Goal: Transaction & Acquisition: Book appointment/travel/reservation

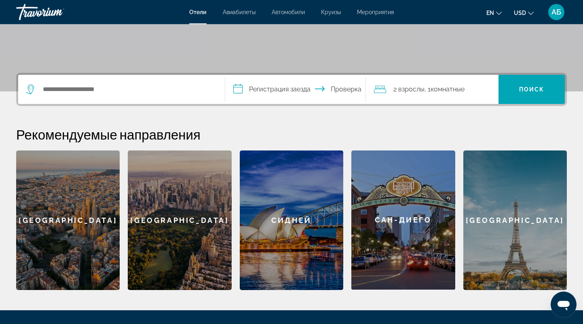
scroll to position [152, 0]
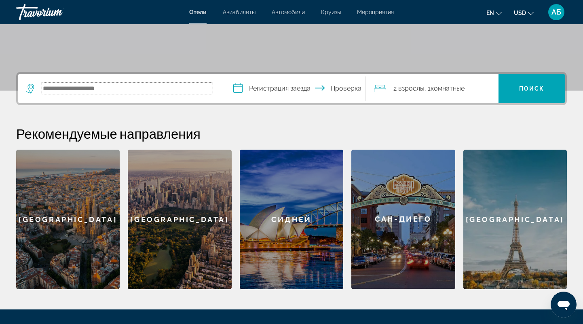
click at [68, 89] on input "Search hotel destination" at bounding box center [127, 88] width 171 height 12
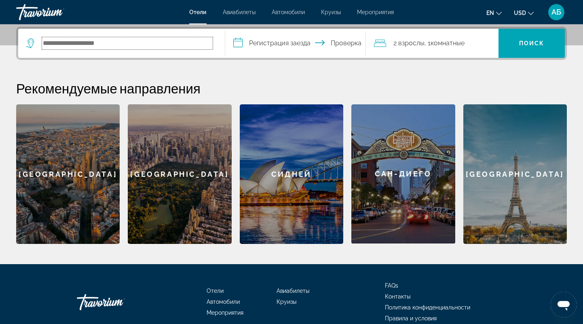
scroll to position [197, 0]
click at [417, 202] on div "Сан-Диего" at bounding box center [403, 173] width 104 height 139
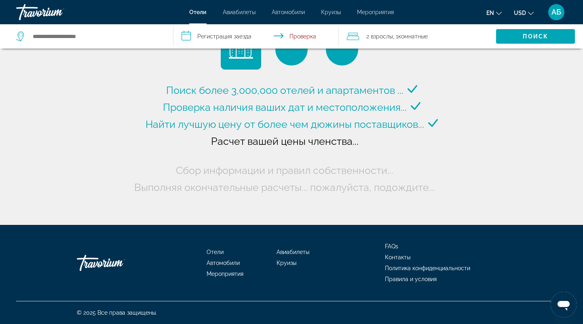
type input "**********"
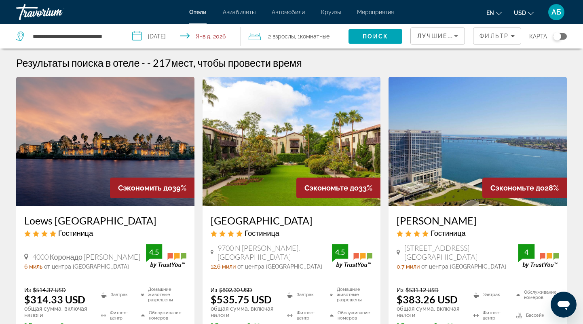
click at [165, 36] on input "**********" at bounding box center [183, 37] width 119 height 27
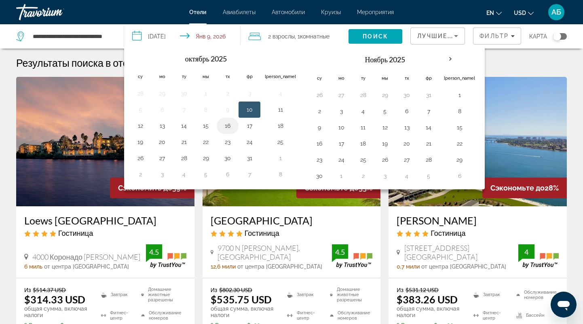
click at [225, 124] on button "16" at bounding box center [227, 125] width 13 height 11
click at [273, 126] on button "18" at bounding box center [280, 125] width 31 height 11
type input "**********"
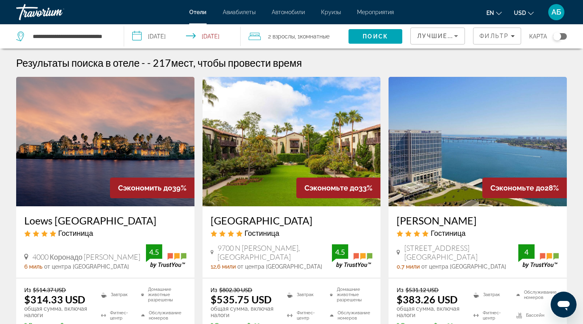
click at [291, 36] on span "Взрослы" at bounding box center [284, 36] width 22 height 6
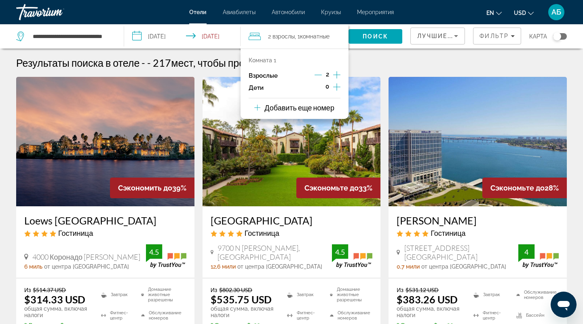
click at [317, 76] on icon "Декремент взрослых" at bounding box center [318, 74] width 7 height 7
click at [367, 34] on span "Поиск" at bounding box center [375, 36] width 25 height 6
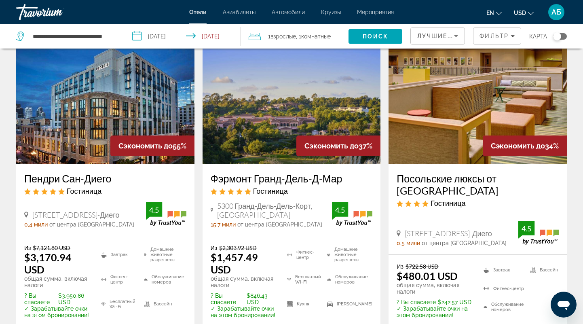
scroll to position [84, 0]
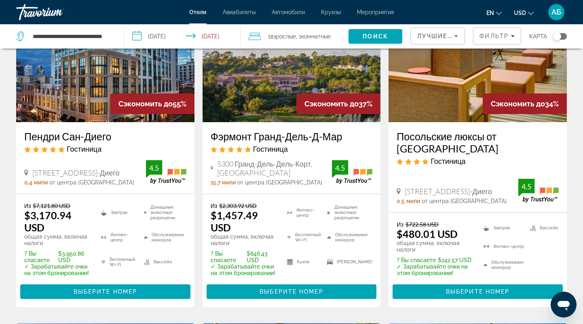
drag, startPoint x: 397, startPoint y: 232, endPoint x: 469, endPoint y: 234, distance: 72.0
click at [469, 234] on div "Из $722.58 USD $480.01 USD общая сумма, включая налоги" at bounding box center [435, 237] width 76 height 32
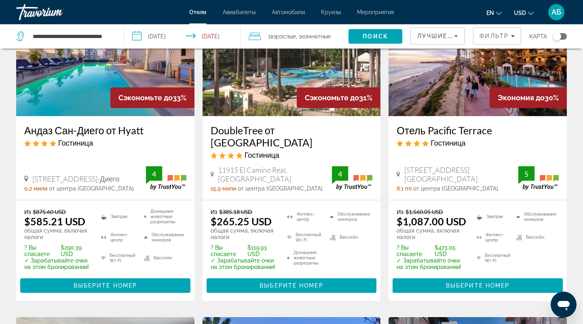
scroll to position [378, 0]
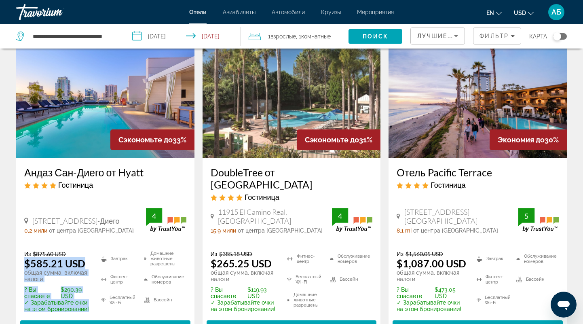
click at [24, 263] on div "Из $875.60 USD $585.21 USD общая сумма, включая налоги ? Вы спасаете $290.39 US…" at bounding box center [105, 292] width 178 height 101
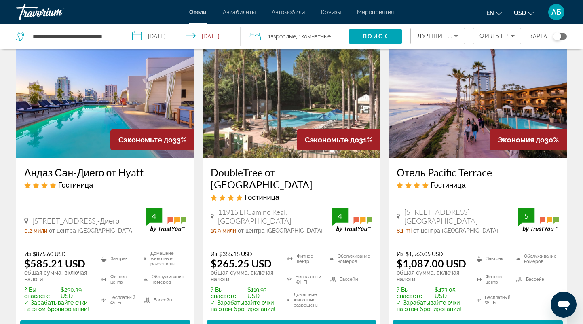
click at [49, 234] on div "Андаз Сан-Диего от Hyatt Гостиница 600 F Street, Сан-Диего 0,2 мили от центра С…" at bounding box center [105, 200] width 178 height 84
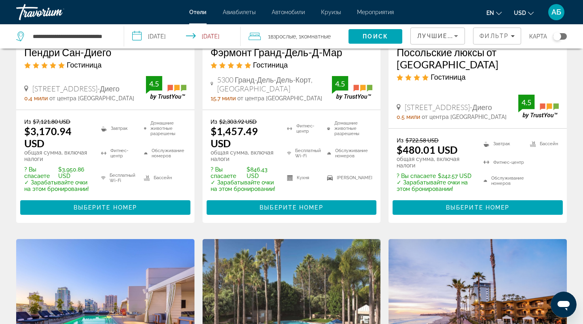
scroll to position [0, 0]
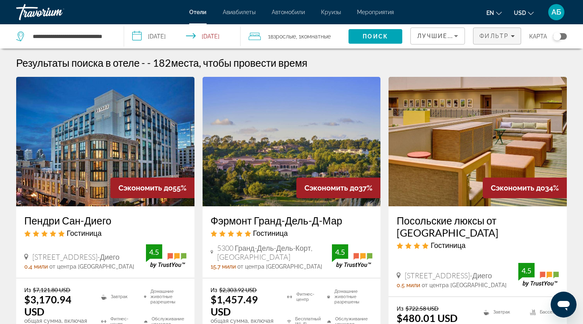
click at [511, 36] on icon "Фильтры" at bounding box center [513, 36] width 4 height 2
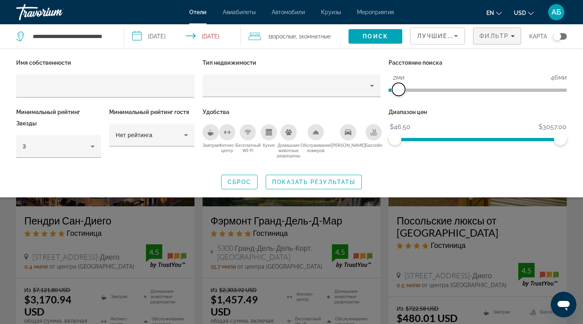
drag, startPoint x: 564, startPoint y: 87, endPoint x: 397, endPoint y: 112, distance: 168.6
click at [397, 112] on div "Имя собственности Тип недвижимости Расстояние поиска 1м 46ми 2ми Минимальный ре…" at bounding box center [291, 112] width 559 height 110
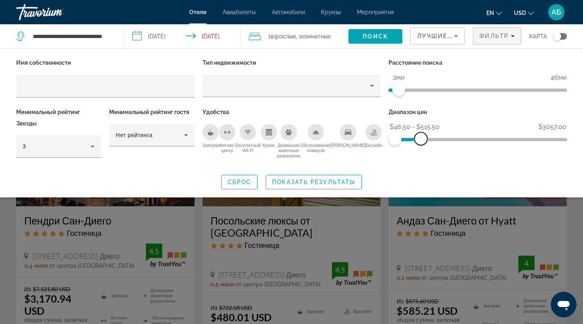
drag, startPoint x: 560, startPoint y: 136, endPoint x: 421, endPoint y: 144, distance: 138.9
click at [421, 144] on span "ngx-slider-max" at bounding box center [420, 138] width 13 height 13
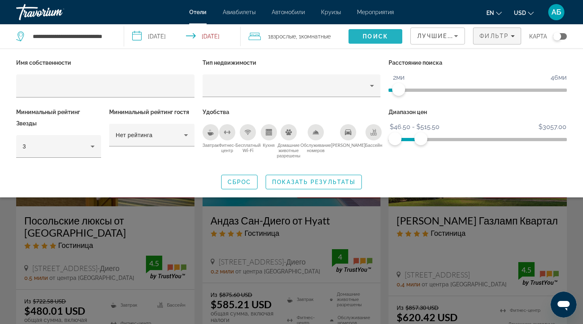
click at [378, 34] on span "Поиск" at bounding box center [375, 36] width 25 height 6
click at [319, 181] on span "Показать результаты" at bounding box center [313, 182] width 83 height 6
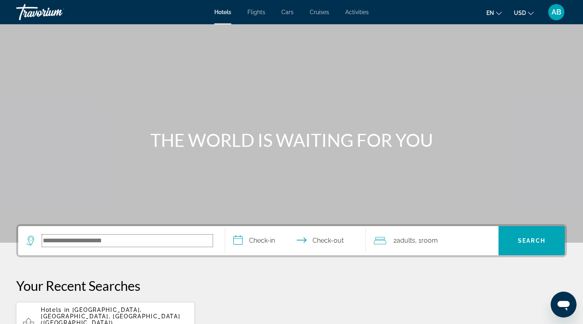
click at [153, 241] on input "Search hotel destination" at bounding box center [127, 240] width 171 height 12
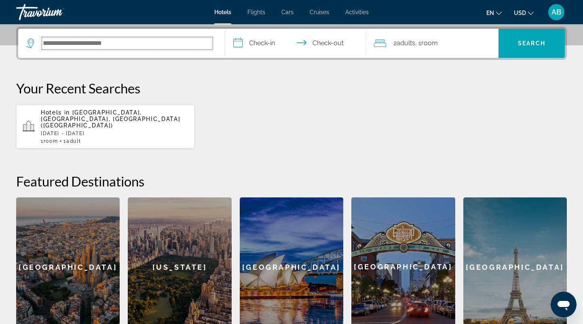
scroll to position [197, 0]
type input "*"
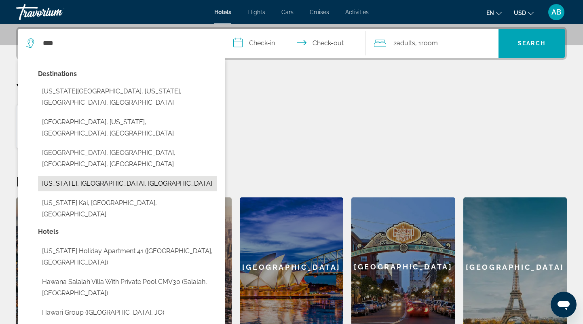
click at [82, 176] on button "Hawaii, HI, United States" at bounding box center [127, 183] width 179 height 15
type input "**********"
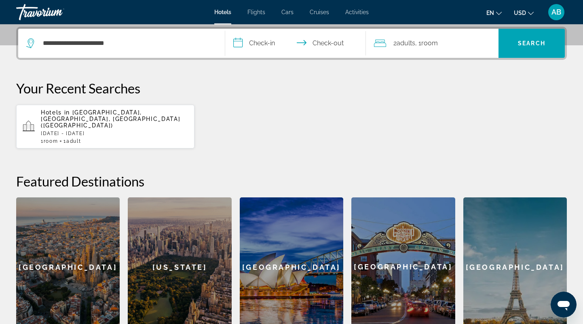
click at [258, 43] on input "**********" at bounding box center [297, 45] width 144 height 32
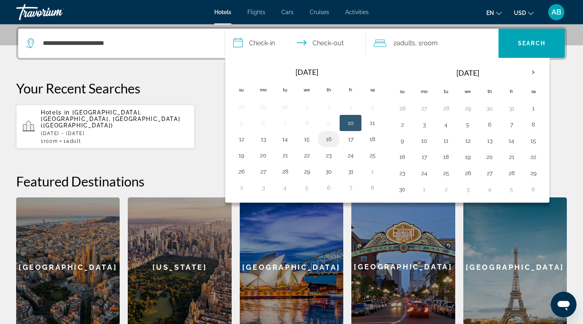
click at [330, 138] on button "16" at bounding box center [328, 138] width 13 height 11
click at [372, 138] on button "18" at bounding box center [372, 138] width 13 height 11
type input "**********"
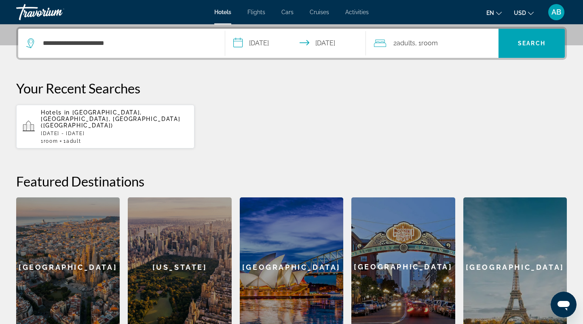
click at [410, 45] on span "Adults" at bounding box center [406, 43] width 19 height 8
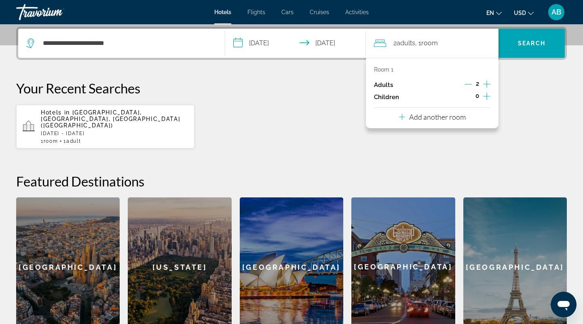
click at [467, 83] on icon "Decrement adults" at bounding box center [468, 83] width 7 height 7
click at [530, 82] on p "Your Recent Searches" at bounding box center [291, 88] width 551 height 16
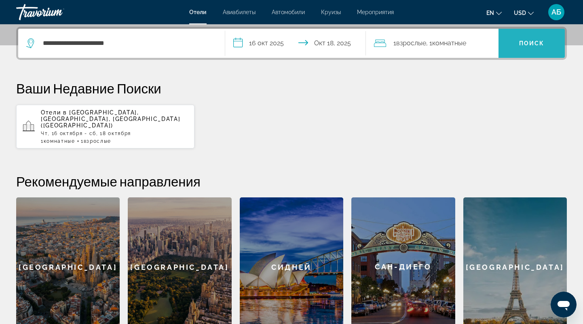
click at [529, 41] on span "Поиск" at bounding box center [531, 43] width 25 height 6
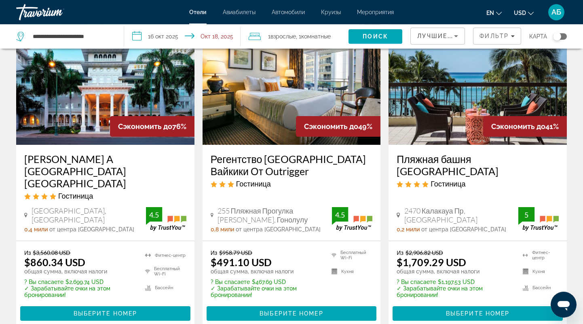
scroll to position [42, 0]
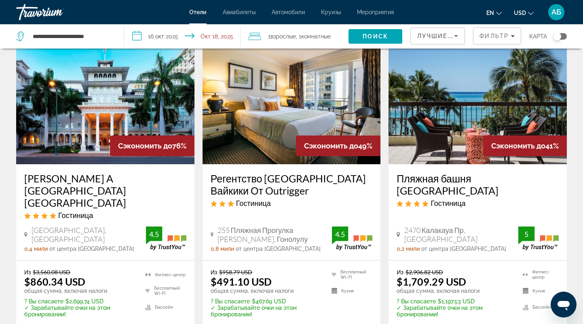
click at [51, 183] on h3 "Моана Surfrider A Westin Resort & Spa Waikiki Beach" at bounding box center [105, 190] width 162 height 36
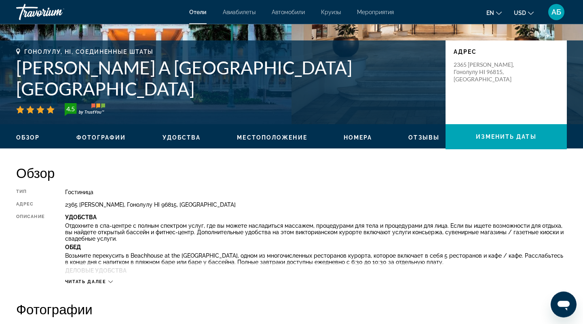
scroll to position [84, 0]
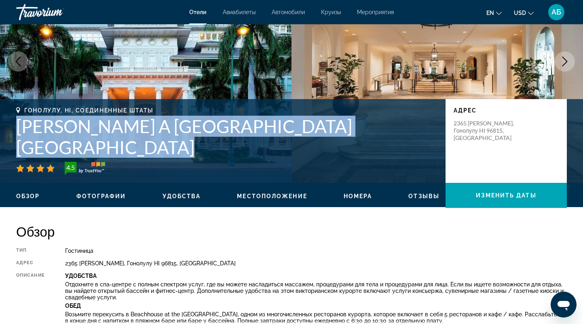
drag, startPoint x: 18, startPoint y: 144, endPoint x: 419, endPoint y: 148, distance: 401.1
click at [435, 151] on h1 "Моана Surfrider A Westin Resort & Spa Waikiki Beach" at bounding box center [226, 137] width 421 height 42
copy h1 "Моана Surfrider A Westin Resort & Spa Waikiki Beach"
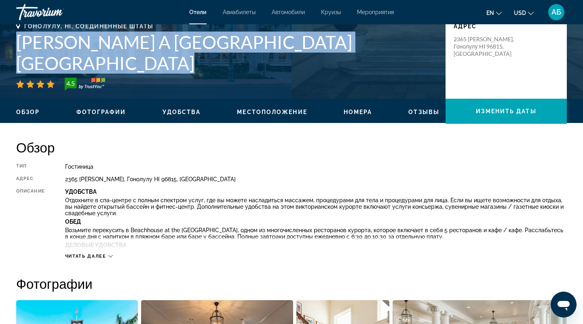
scroll to position [0, 0]
